Goal: Information Seeking & Learning: Stay updated

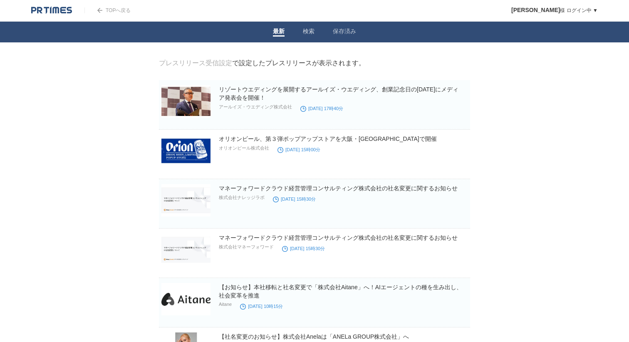
click at [313, 33] on link "検索" at bounding box center [309, 32] width 12 height 9
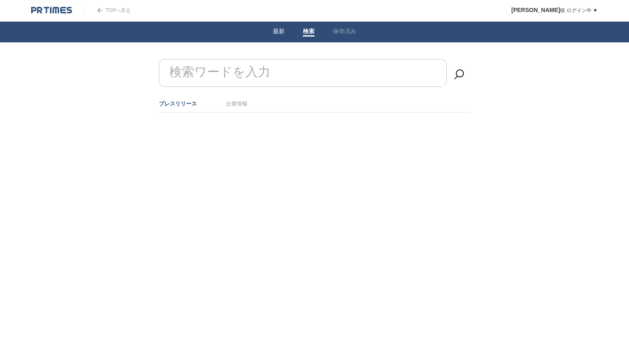
click at [278, 29] on link "最新" at bounding box center [279, 32] width 12 height 9
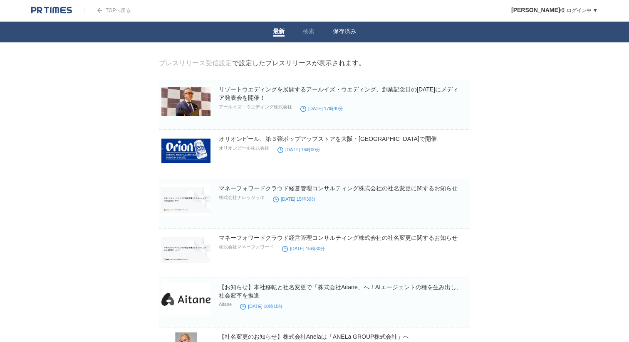
click at [342, 34] on link "保存済み" at bounding box center [344, 32] width 23 height 9
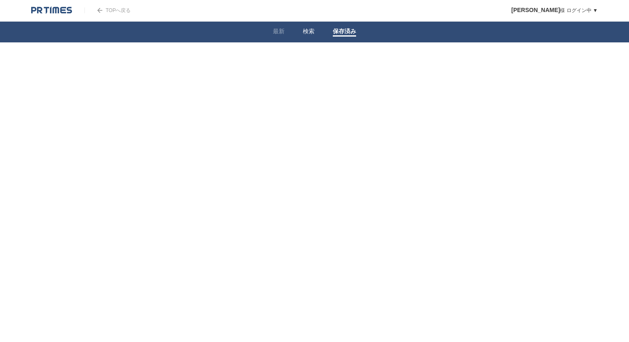
click at [307, 33] on link "検索" at bounding box center [309, 32] width 12 height 9
click at [276, 37] on li "最新" at bounding box center [279, 32] width 30 height 21
click at [334, 37] on li "保存済み" at bounding box center [345, 32] width 42 height 21
click at [343, 34] on link "保存済み" at bounding box center [344, 32] width 23 height 9
click at [272, 30] on li "最新" at bounding box center [279, 32] width 30 height 21
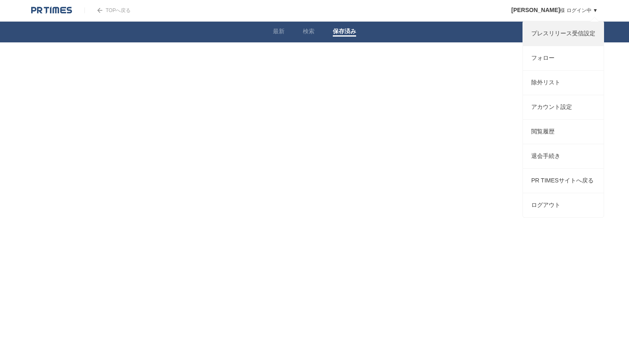
click at [576, 33] on link "プレスリリース受信設定" at bounding box center [563, 34] width 81 height 24
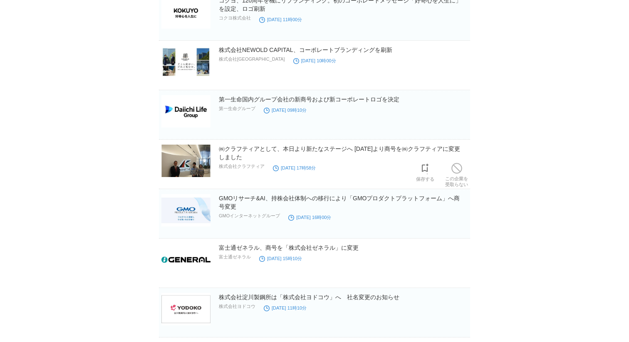
scroll to position [392, 0]
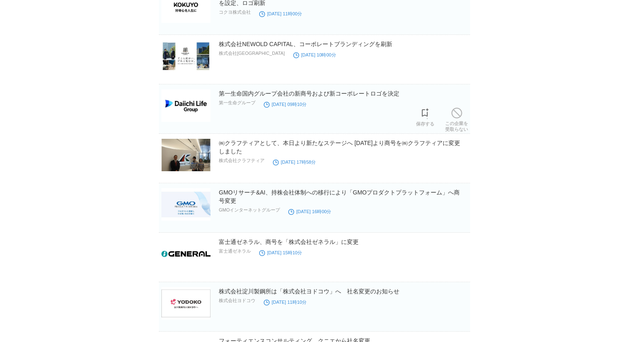
click at [291, 98] on h2 "第一生命国内グループ会社の新商号および新コーポレートロゴを決定" at bounding box center [344, 93] width 250 height 8
click at [291, 94] on link "第一生命国内グループ会社の新商号および新コーポレートロゴを決定" at bounding box center [309, 93] width 181 height 7
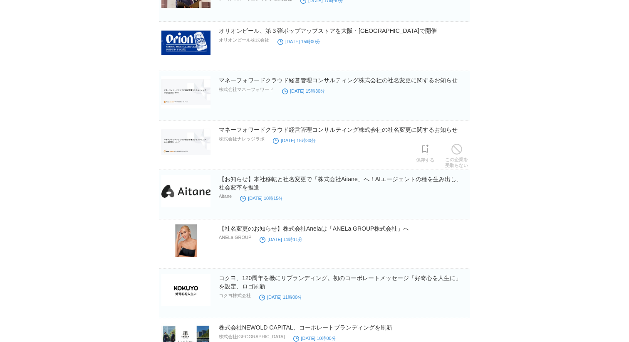
scroll to position [0, 0]
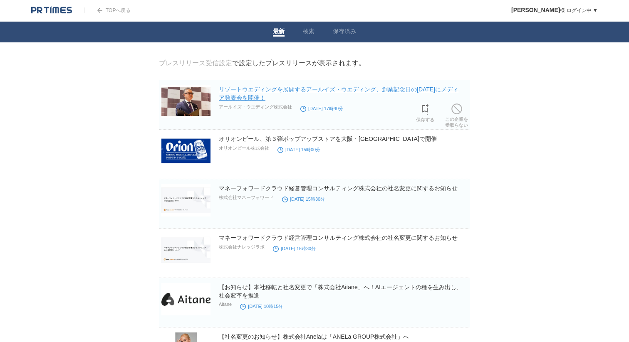
click at [377, 91] on link "リゾートウエディングを展開するアールイズ・ウエディング、創業記念日の[DATE]にメディア発表会を開催！" at bounding box center [339, 93] width 240 height 15
click at [308, 31] on link "検索" at bounding box center [309, 32] width 12 height 9
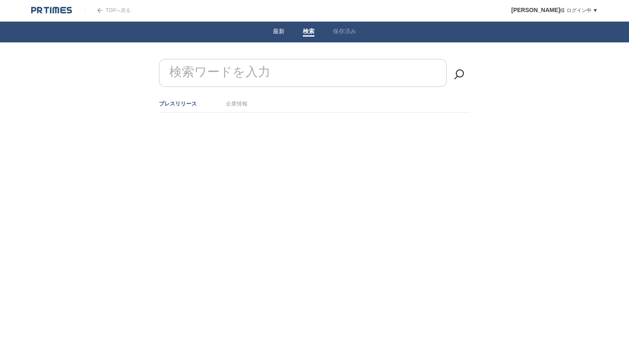
click at [283, 34] on link "最新" at bounding box center [279, 32] width 12 height 9
click at [279, 38] on li "最新" at bounding box center [279, 32] width 30 height 21
click at [280, 32] on link "最新" at bounding box center [279, 32] width 12 height 9
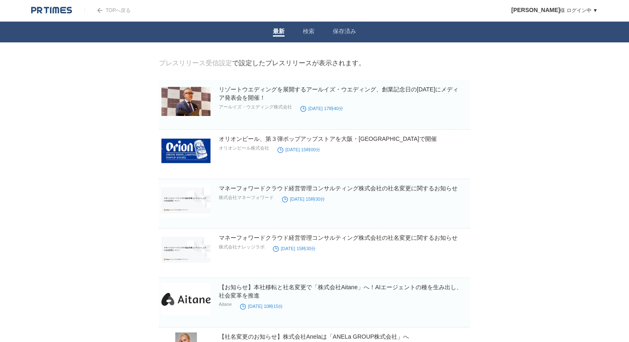
click at [344, 35] on link "保存済み" at bounding box center [344, 32] width 23 height 9
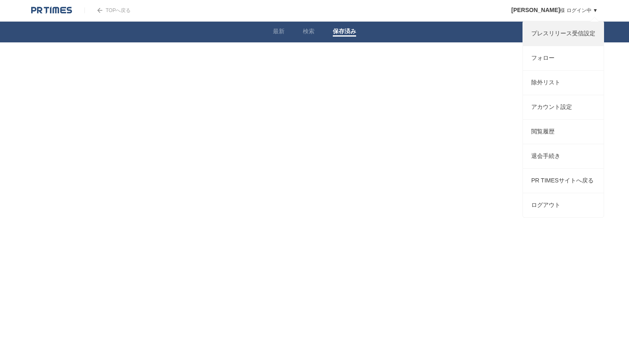
click at [557, 40] on link "プレスリリース受信設定" at bounding box center [563, 34] width 81 height 24
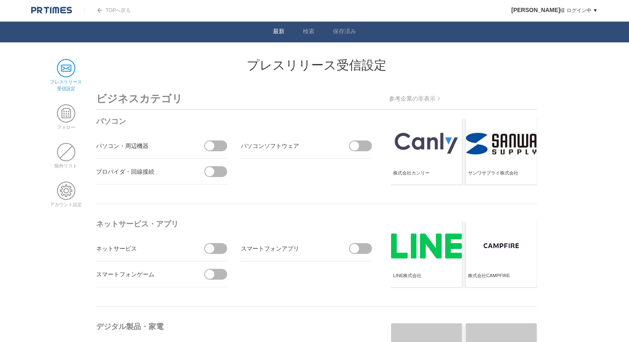
click at [281, 34] on link "最新" at bounding box center [279, 32] width 12 height 9
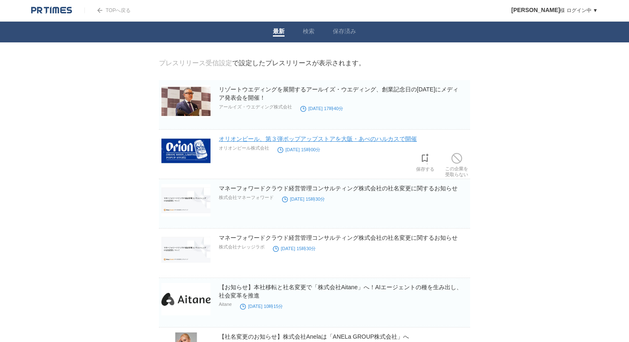
click at [253, 141] on link "オリオンビール、第３弾ポップアップストアを大阪・あべのハルカスで開催" at bounding box center [318, 139] width 198 height 7
click at [291, 140] on link "オリオンビール、第３弾ポップアップストアを大阪・あべのハルカスで開催" at bounding box center [318, 139] width 198 height 7
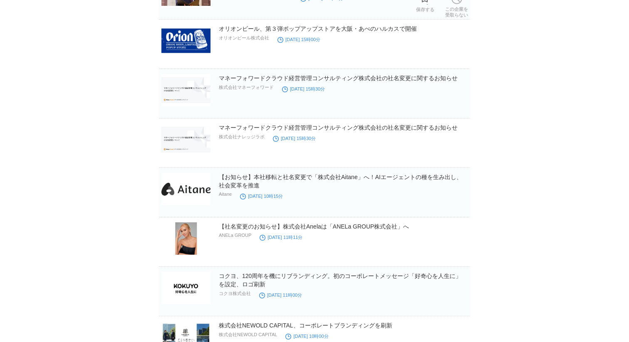
scroll to position [111, 0]
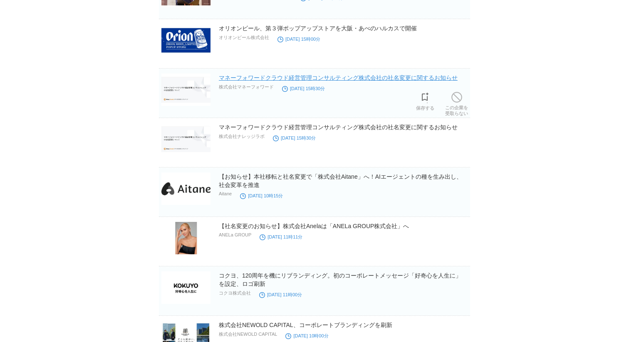
click at [301, 81] on link "マネーフォワードクラウド経営管理コンサルティング株式会社の社名変更に関するお知らせ" at bounding box center [338, 77] width 239 height 7
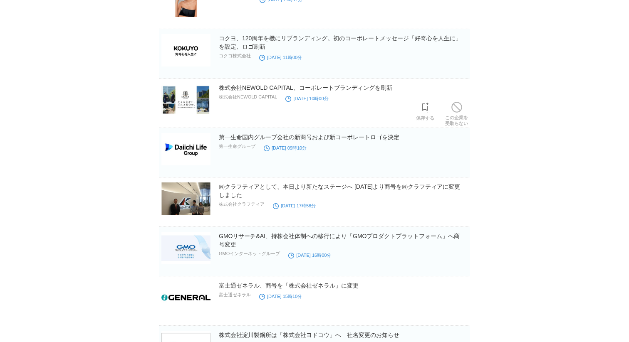
scroll to position [364, 0]
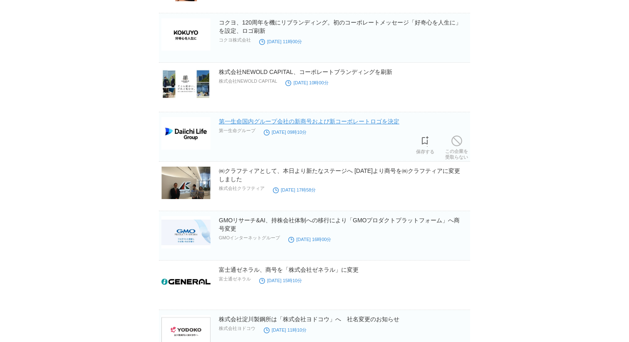
click at [327, 122] on link "第一生命国内グループ会社の新商号および新コーポレートロゴを決定" at bounding box center [309, 121] width 181 height 7
